Goal: Task Accomplishment & Management: Manage account settings

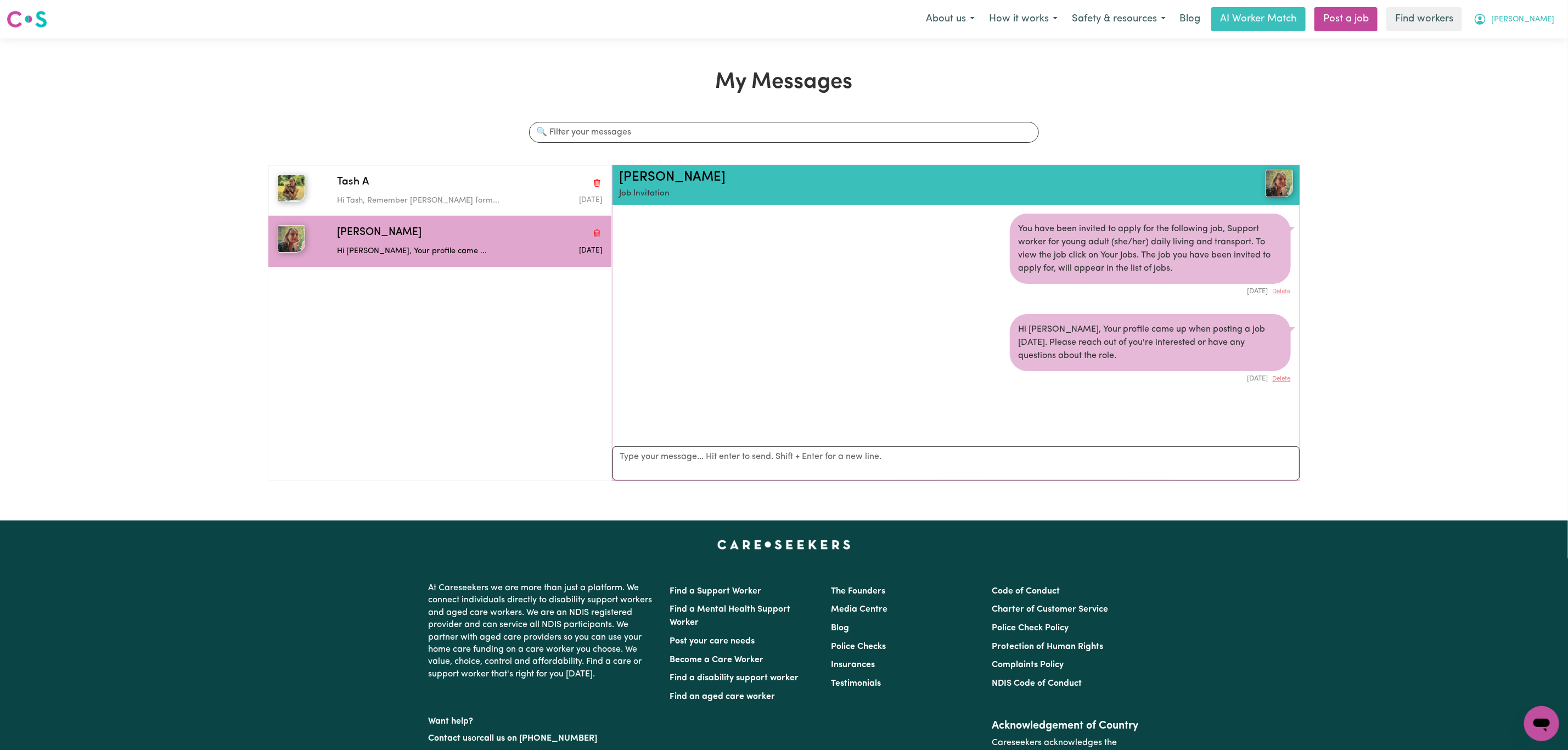
scroll to position [7, 0]
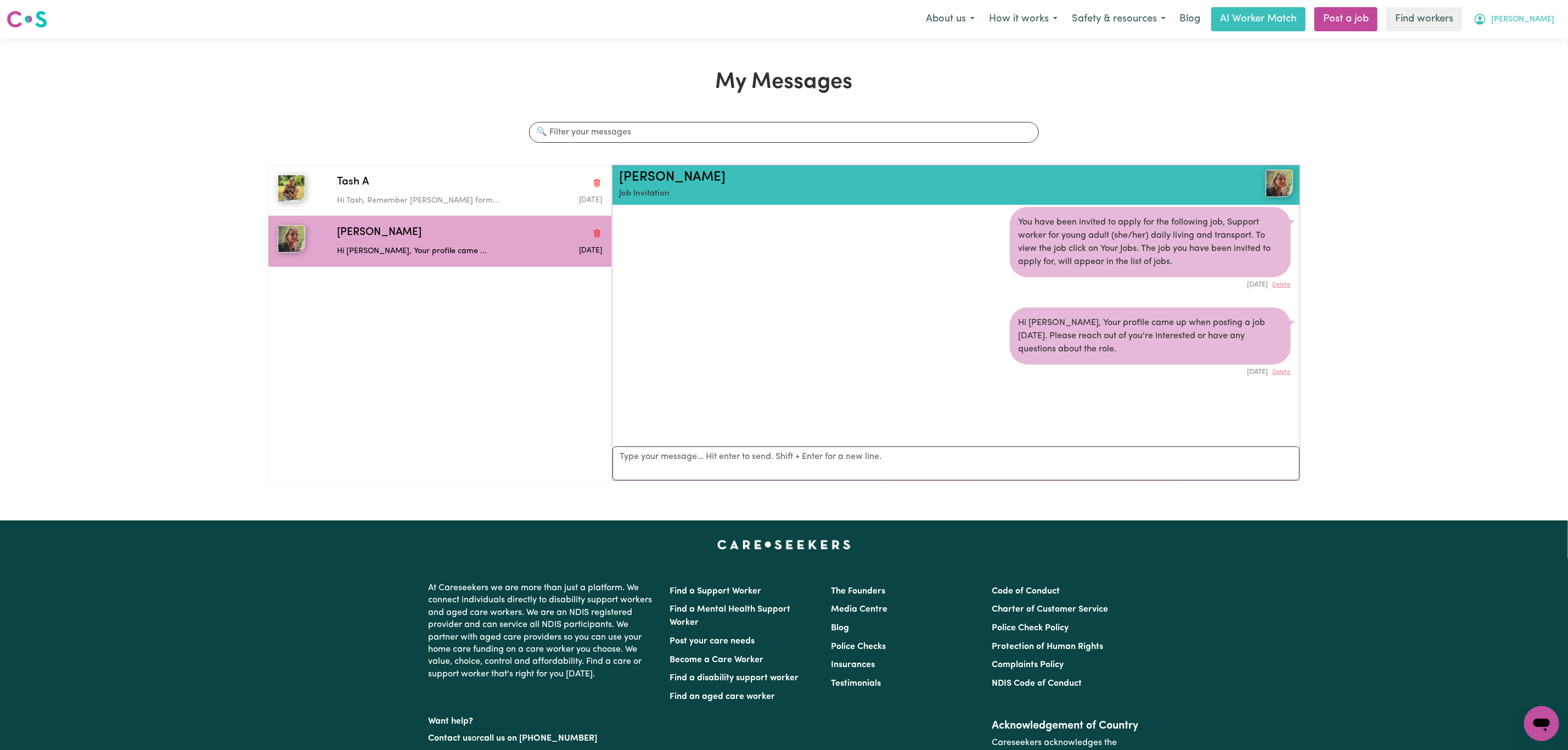
click at [1538, 25] on span "[PERSON_NAME]" at bounding box center [1523, 20] width 63 height 12
click at [1523, 65] on link "Logout" at bounding box center [1517, 63] width 86 height 21
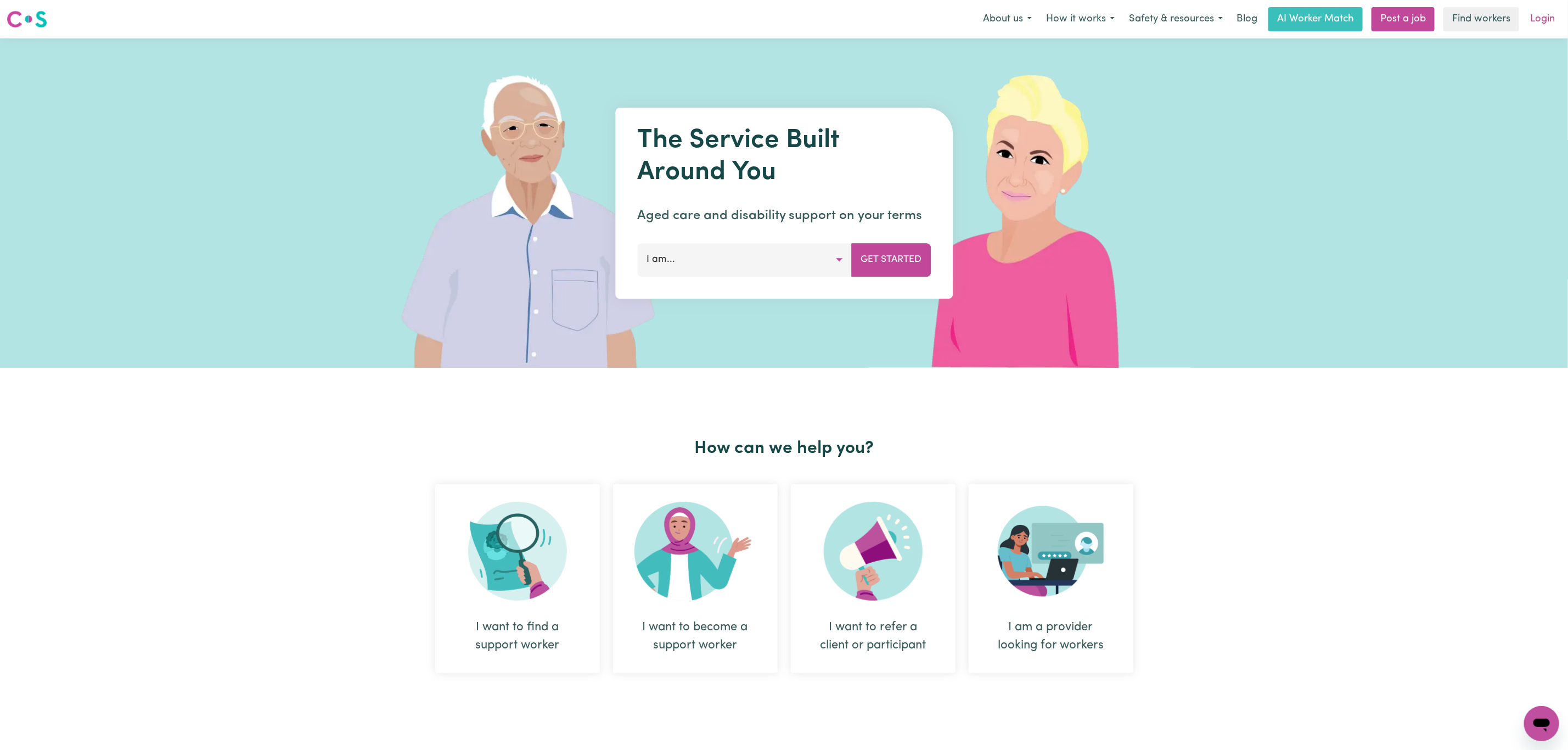
click at [1543, 30] on link "Login" at bounding box center [1542, 19] width 38 height 24
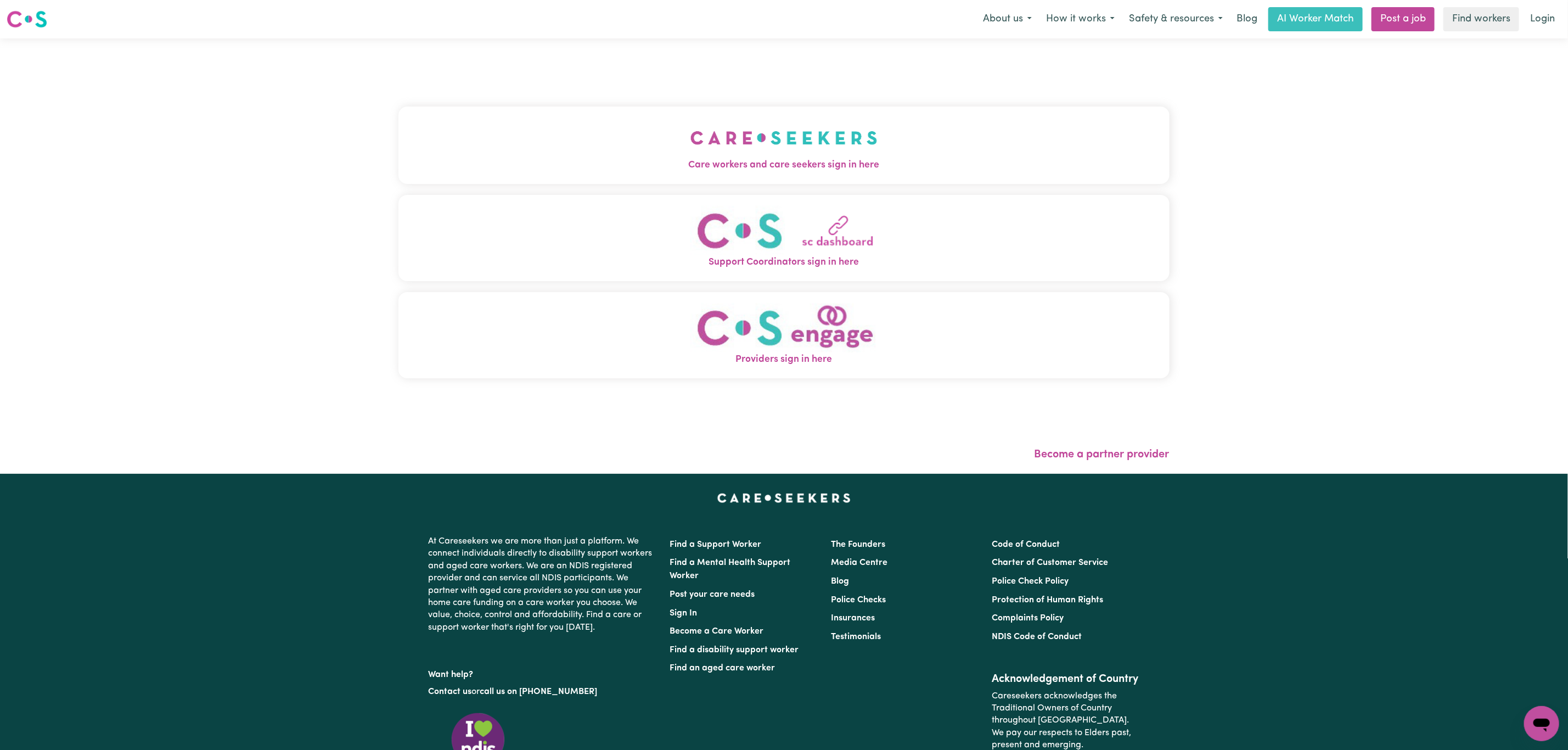
click at [751, 205] on button "Support Coordinators sign in here" at bounding box center [784, 238] width 771 height 86
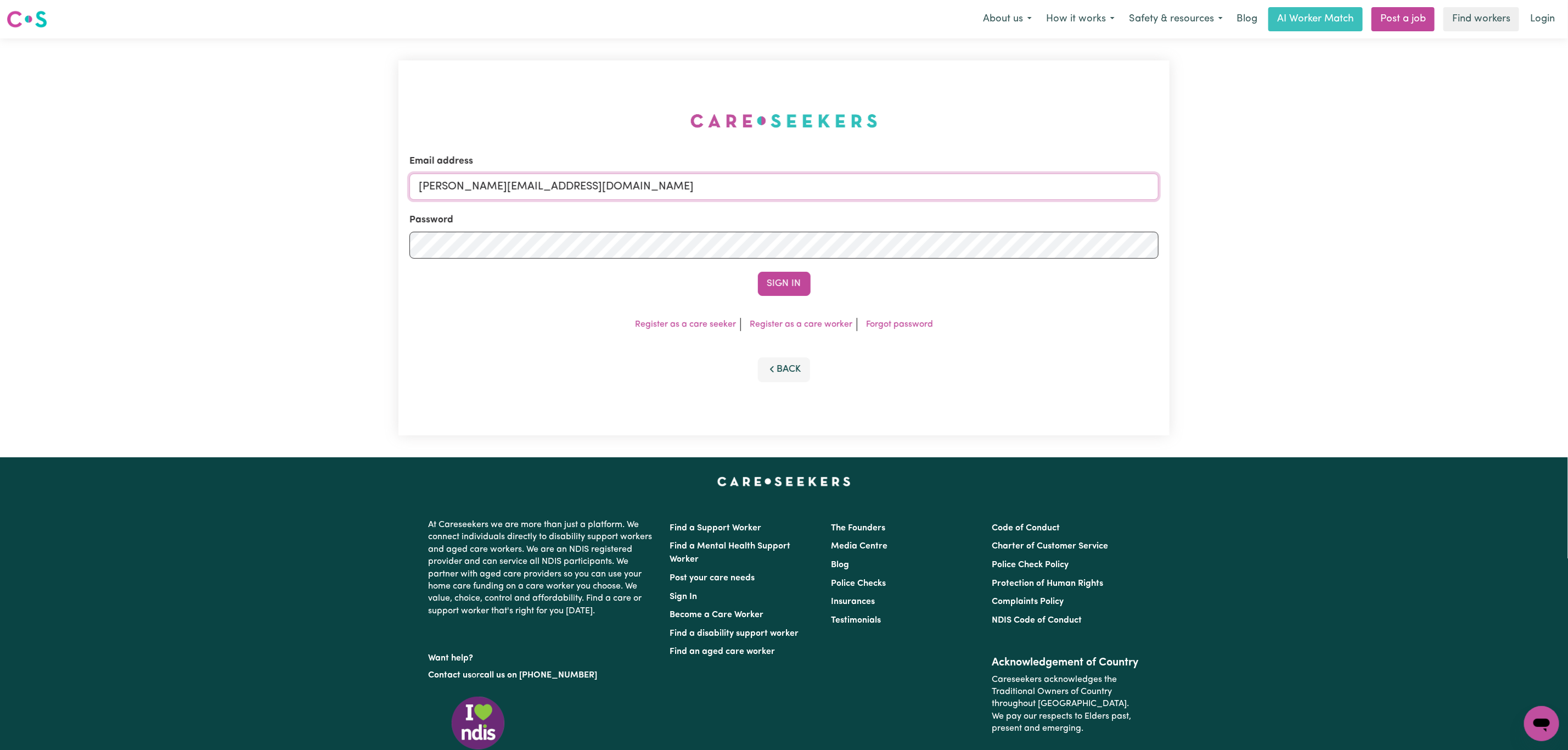
click at [589, 194] on input "[PERSON_NAME][EMAIL_ADDRESS][DOMAIN_NAME]" at bounding box center [784, 186] width 749 height 26
drag, startPoint x: 477, startPoint y: 189, endPoint x: 974, endPoint y: 201, distance: 497.1
click at [974, 201] on form "Email address [EMAIL_ADDRESS][PERSON_NAME][DOMAIN_NAME] Password Sign In" at bounding box center [784, 225] width 749 height 142
type input "superuser~[EMAIL_ADDRESS][DOMAIN_NAME]"
click at [763, 289] on button "Sign In" at bounding box center [784, 284] width 53 height 24
